Goal: Task Accomplishment & Management: Manage account settings

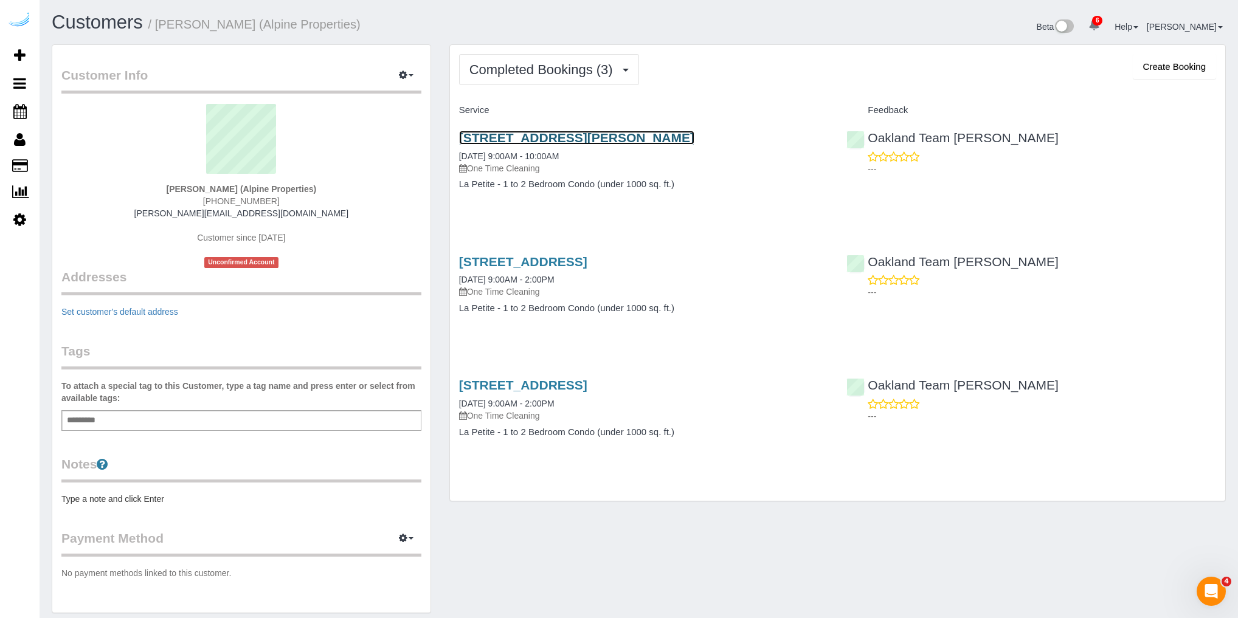
click at [527, 136] on link "132 Westmoreland Ave, Unit 13, Los Angeles, CA 90020" at bounding box center [576, 138] width 235 height 14
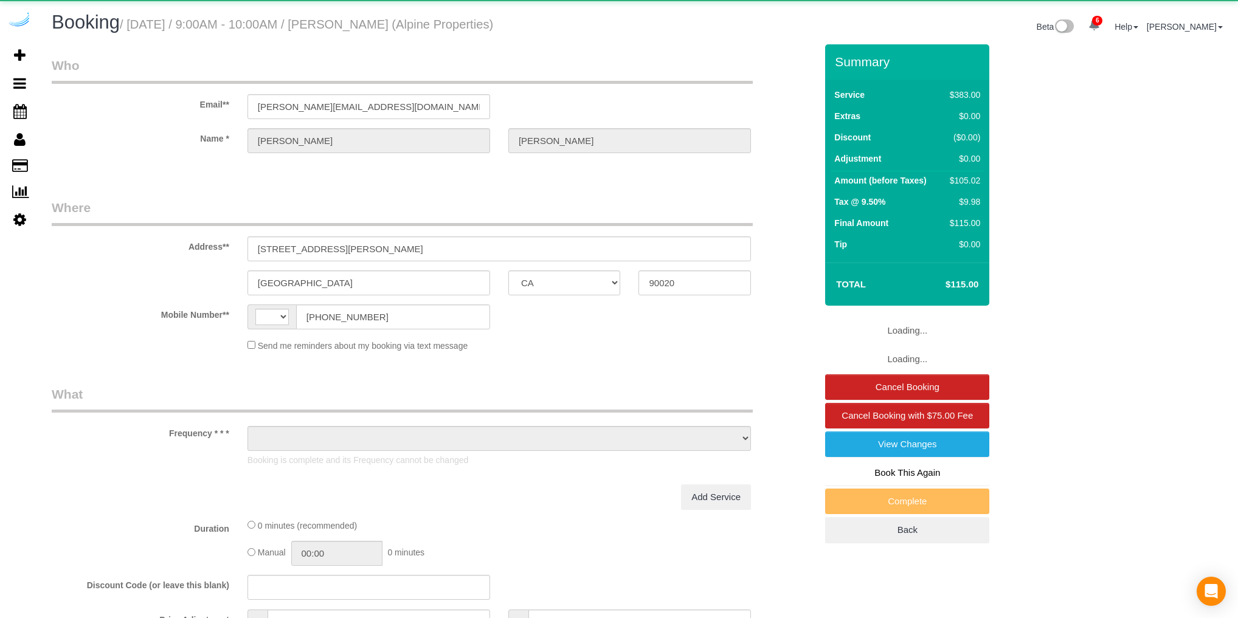
select select "CA"
select select "string:[GEOGRAPHIC_DATA]"
select select "object:883"
select select "6"
select select "spot6"
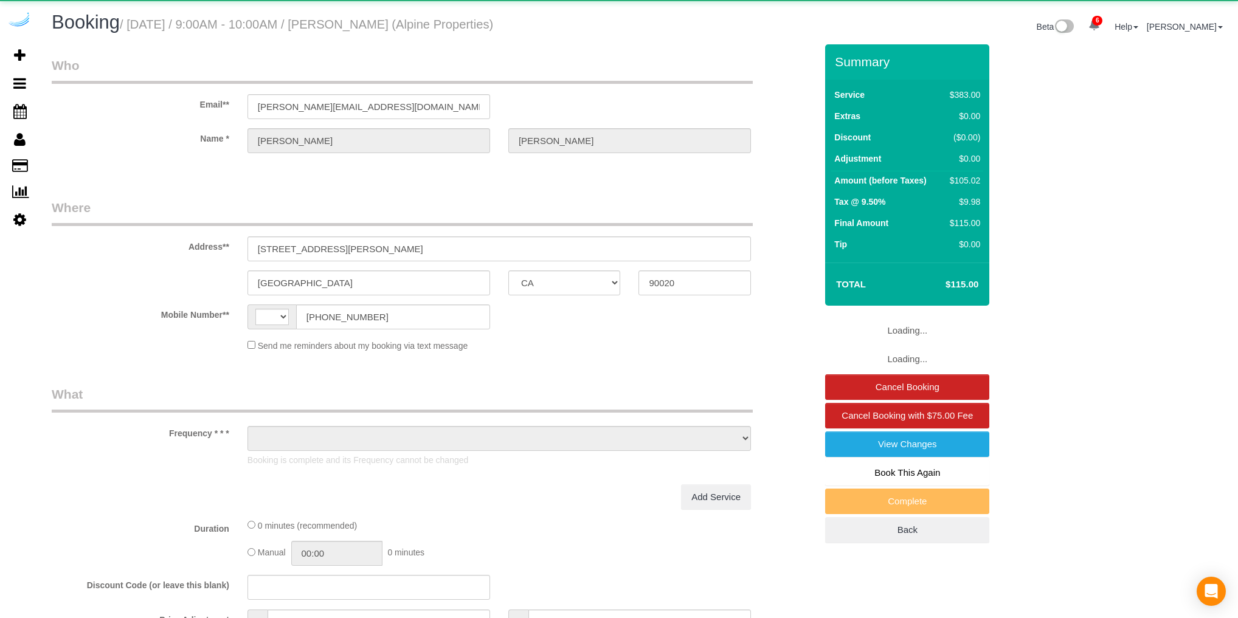
select select "number:9"
